Goal: Check status: Check status

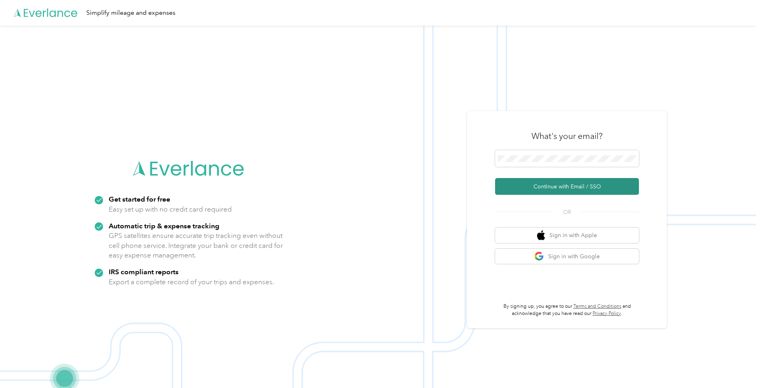
click at [559, 187] on button "Continue with Email / SSO" at bounding box center [567, 186] width 144 height 17
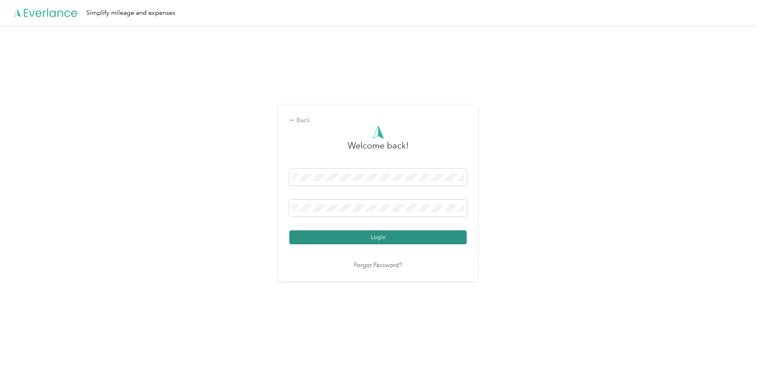
click at [377, 235] on button "Login" at bounding box center [377, 238] width 177 height 14
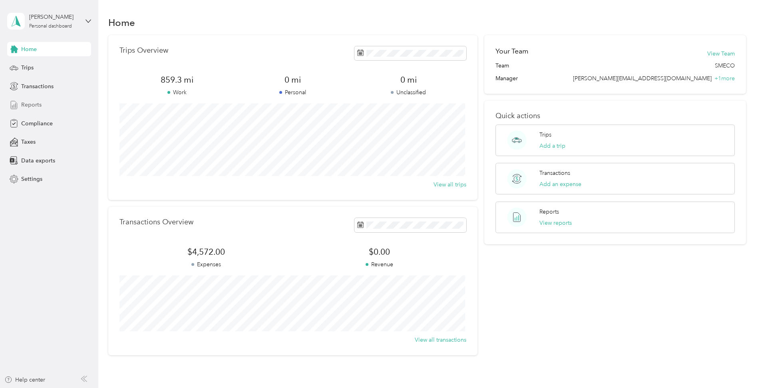
click at [32, 105] on span "Reports" at bounding box center [31, 105] width 20 height 8
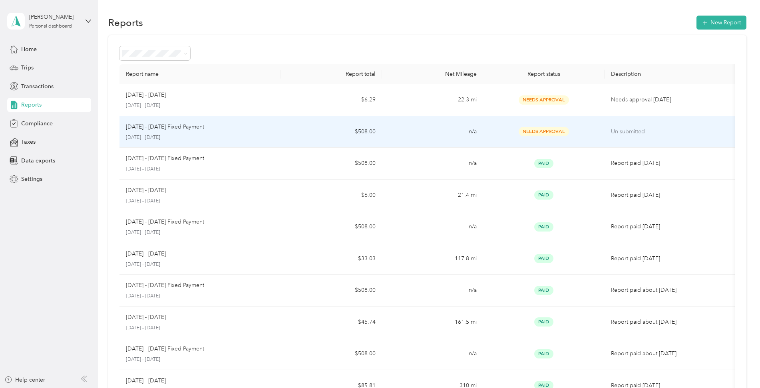
click at [154, 127] on p "[DATE] - [DATE] Fixed Payment" at bounding box center [165, 127] width 78 height 9
click at [628, 133] on p "Un-submitted" at bounding box center [668, 131] width 121 height 9
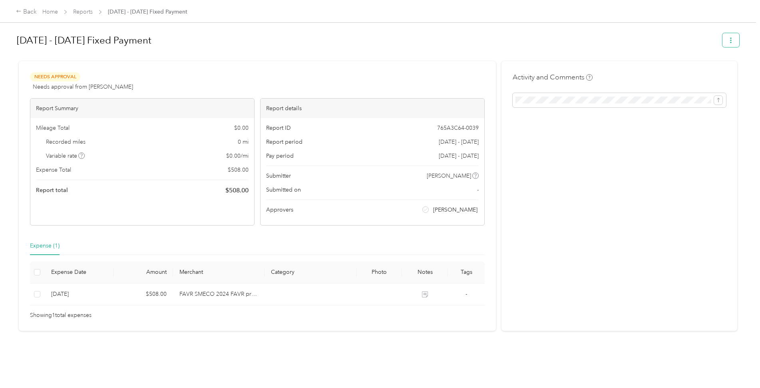
click at [732, 42] on button "button" at bounding box center [730, 40] width 17 height 14
click at [608, 39] on h1 "[DATE] - [DATE] Fixed Payment" at bounding box center [367, 40] width 700 height 19
click at [25, 11] on div "Back" at bounding box center [26, 12] width 21 height 10
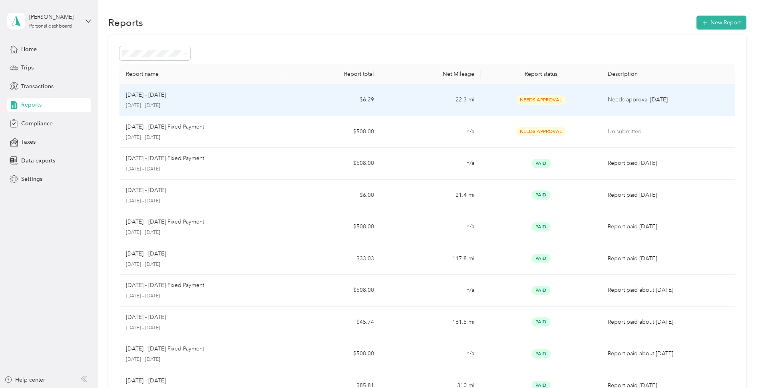
click at [162, 99] on div "Aug 1 - 31, 2025 August 1 - 31, 2025" at bounding box center [200, 100] width 148 height 19
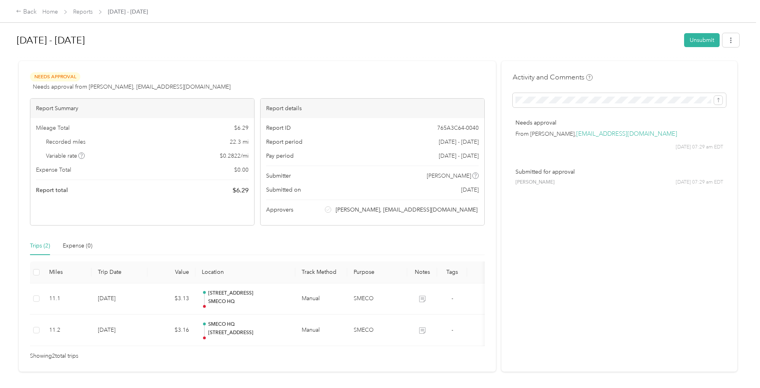
click at [361, 11] on div "Back Home Reports Aug 1 - 31, 2025" at bounding box center [380, 11] width 760 height 22
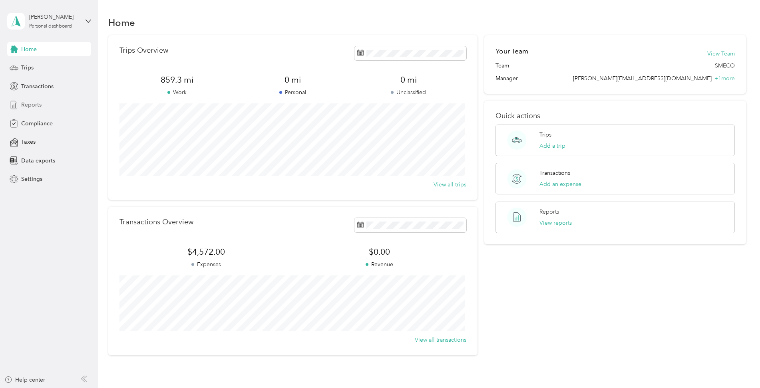
click at [31, 106] on span "Reports" at bounding box center [31, 105] width 20 height 8
